Goal: Navigation & Orientation: Find specific page/section

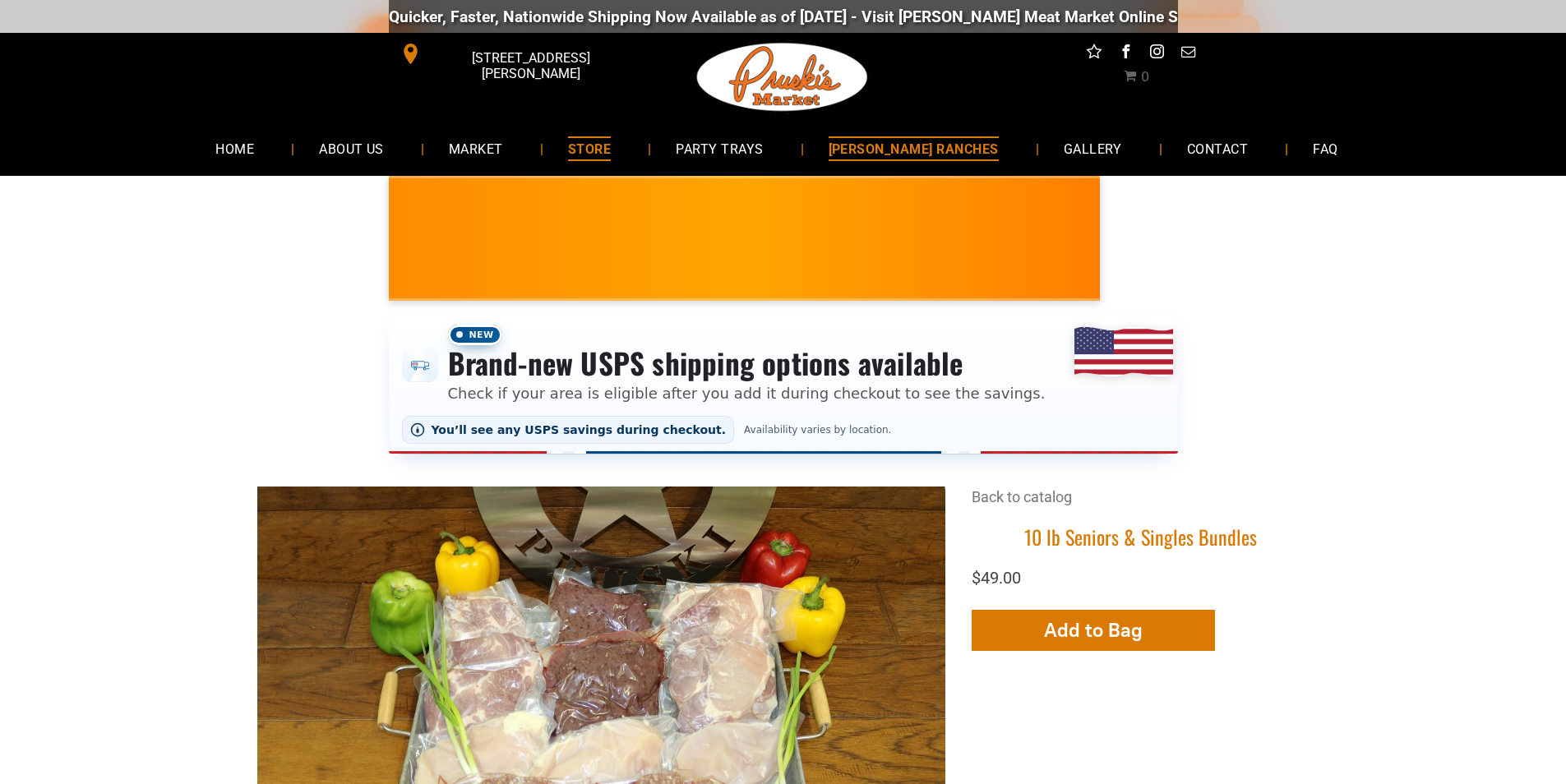
click at [856, 155] on link "[PERSON_NAME] RANCHES" at bounding box center [914, 148] width 220 height 43
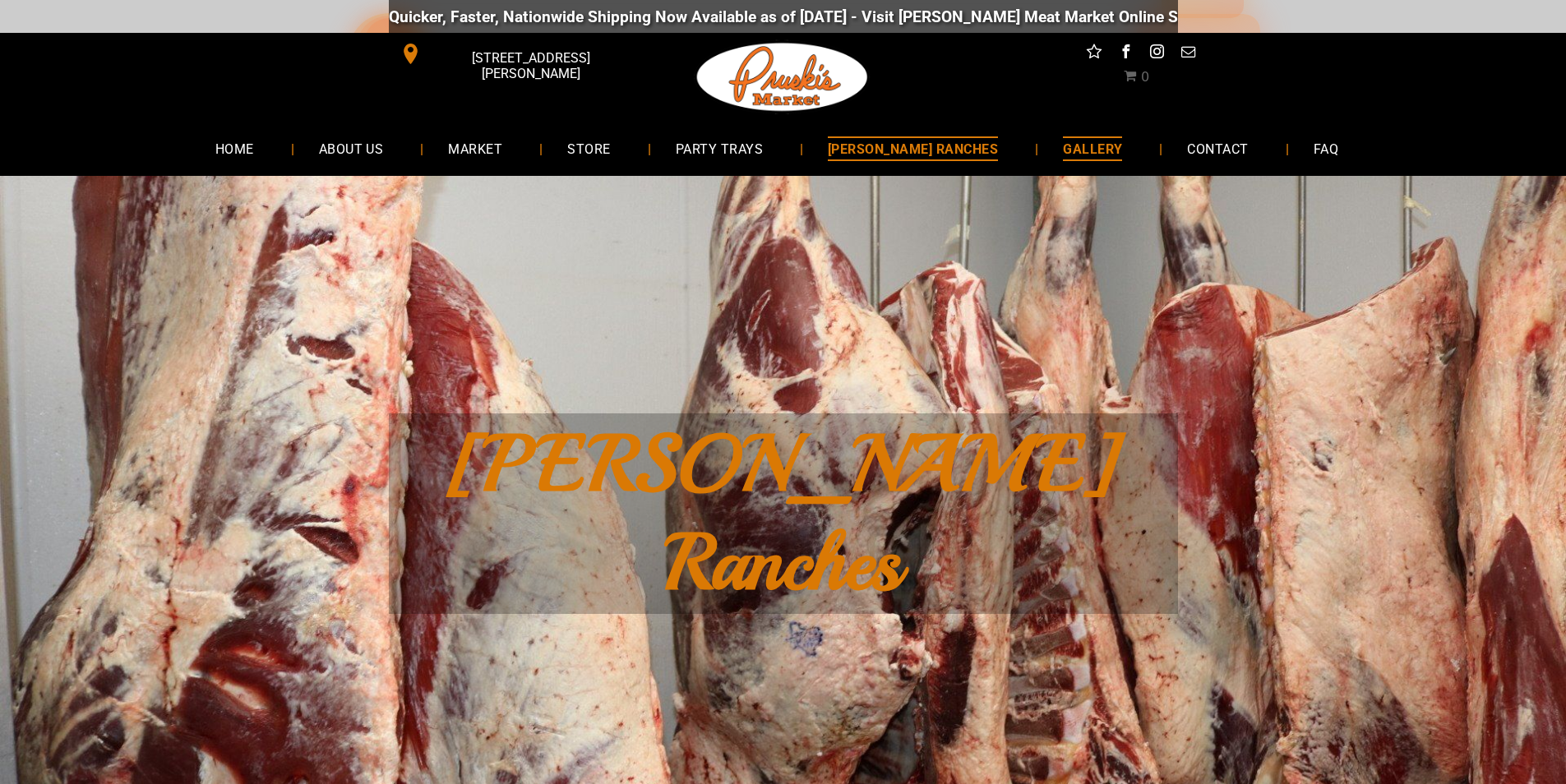
click at [1063, 146] on span "GALLERY" at bounding box center [1093, 148] width 59 height 24
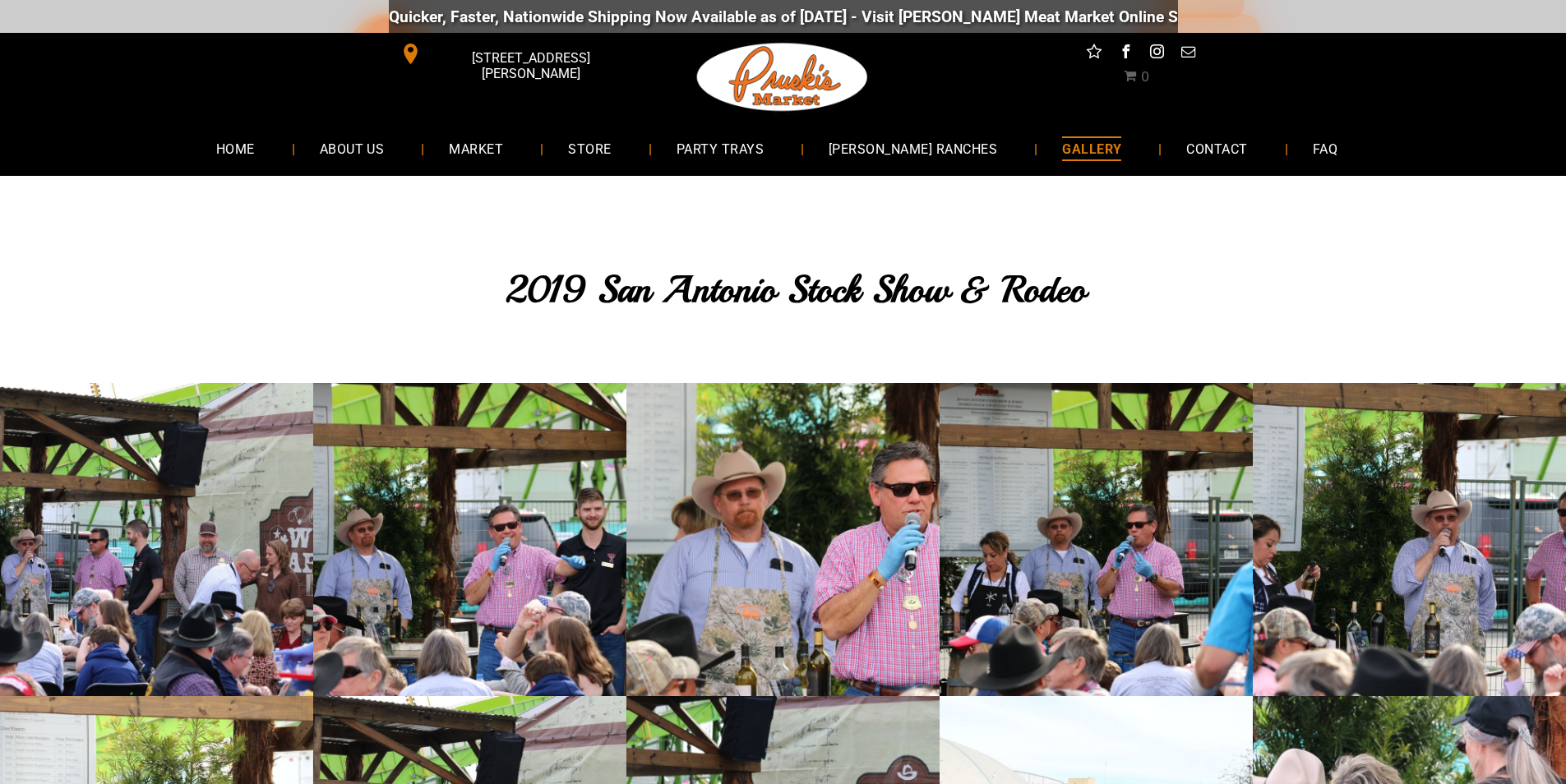
click at [249, 13] on div "Quicker, Faster, Nationwide Shipping Now Available as of [DATE] - Visit [PERSON…" at bounding box center [783, 17] width 1566 height 33
click at [566, 49] on span "[STREET_ADDRESS][PERSON_NAME]" at bounding box center [530, 66] width 212 height 48
